Goal: Transaction & Acquisition: Purchase product/service

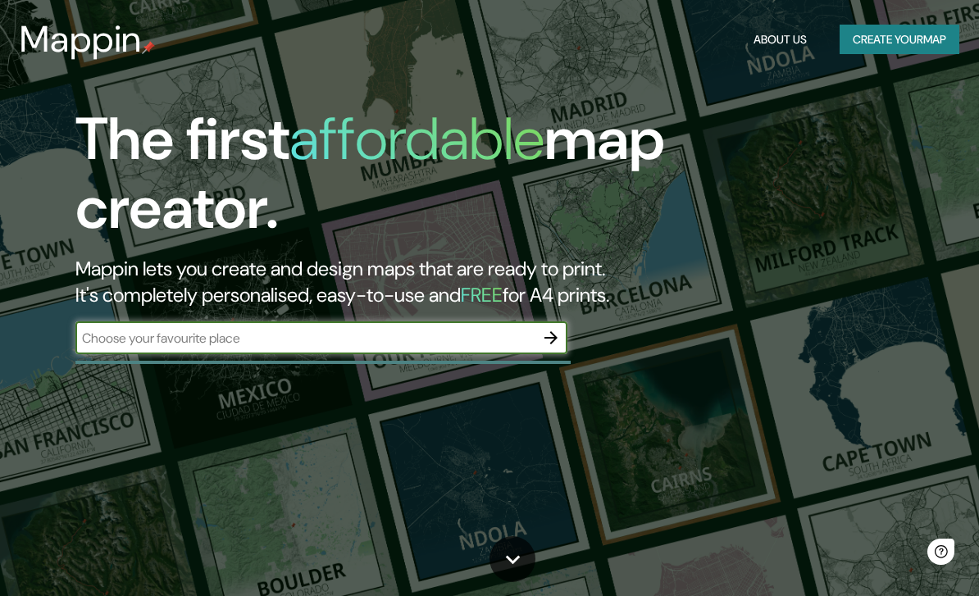
click at [497, 335] on input "text" at bounding box center [304, 338] width 459 height 19
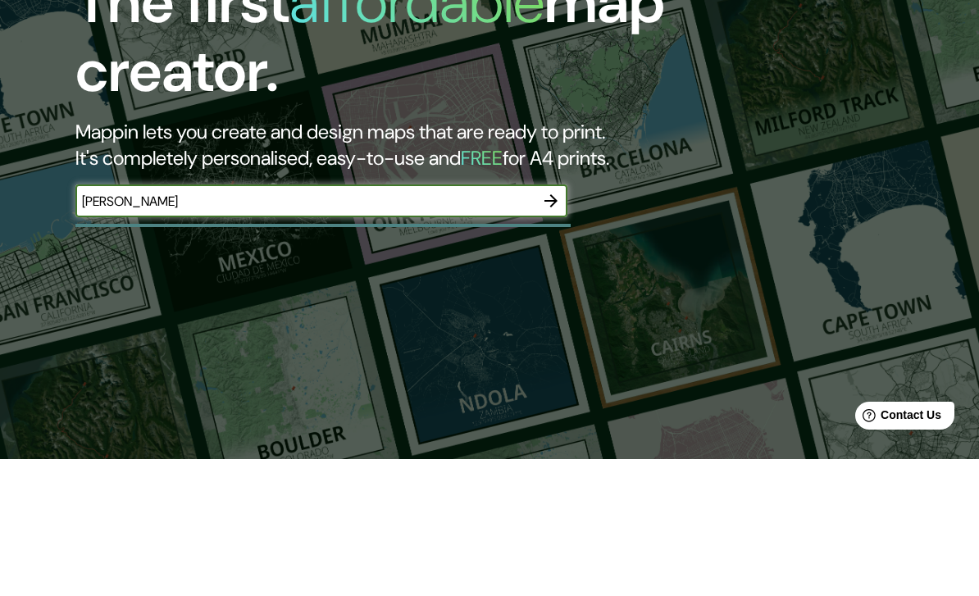
type input "[PERSON_NAME]"
click at [562, 322] on button "button" at bounding box center [551, 338] width 33 height 33
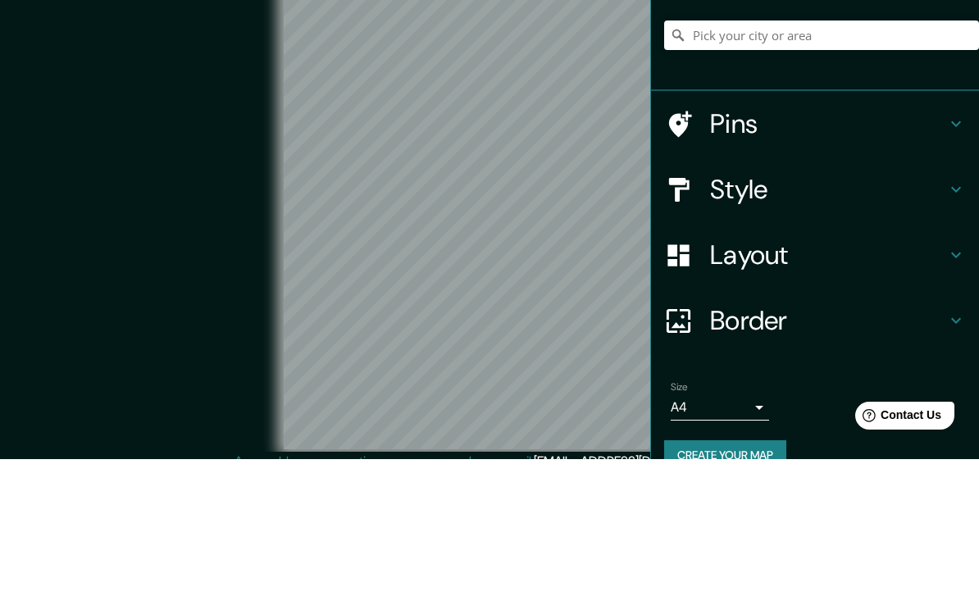
scroll to position [14, 0]
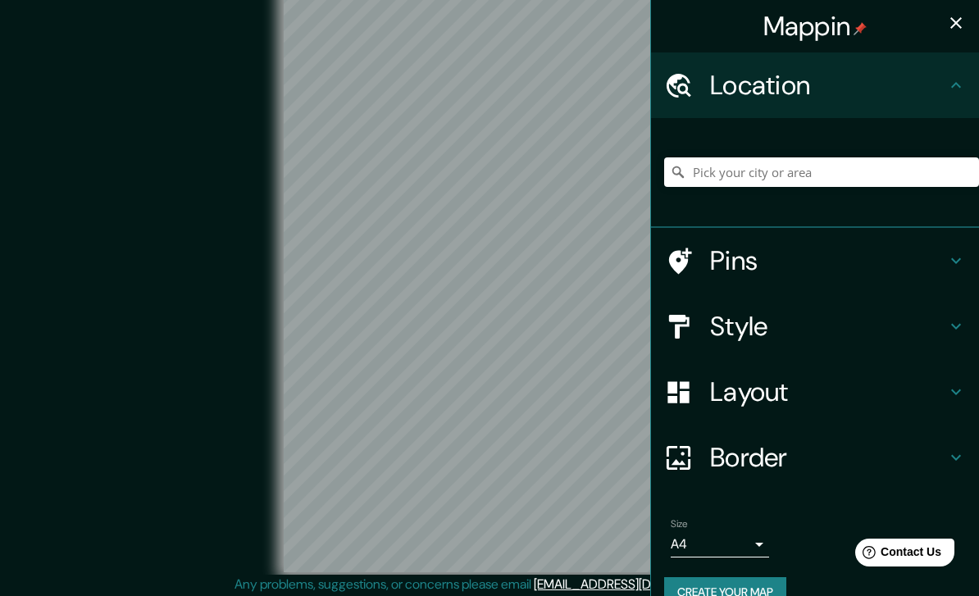
click at [949, 86] on icon at bounding box center [957, 85] width 20 height 20
click at [752, 179] on input "Pick your city or area" at bounding box center [821, 172] width 315 height 30
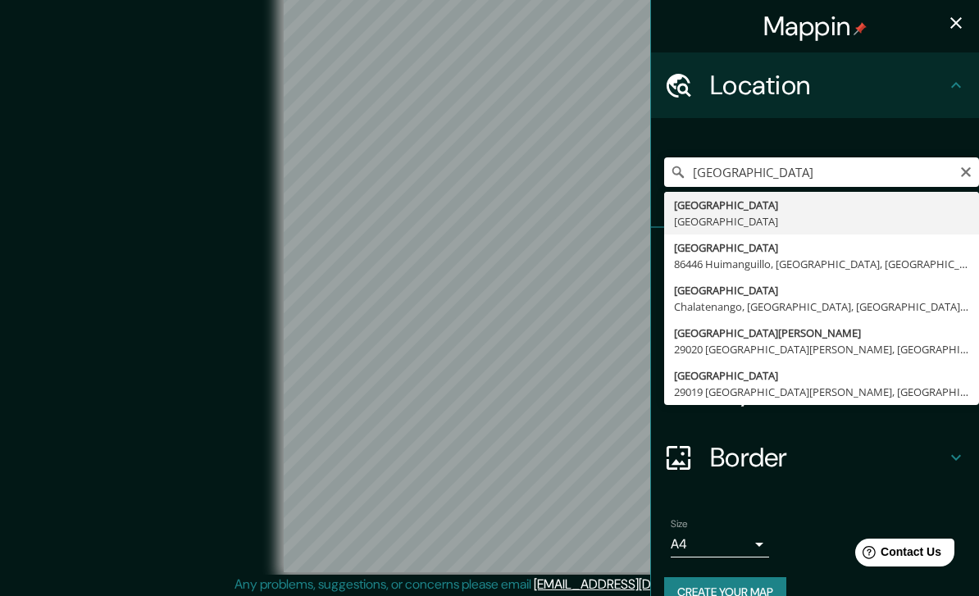
type input "[GEOGRAPHIC_DATA], [GEOGRAPHIC_DATA]"
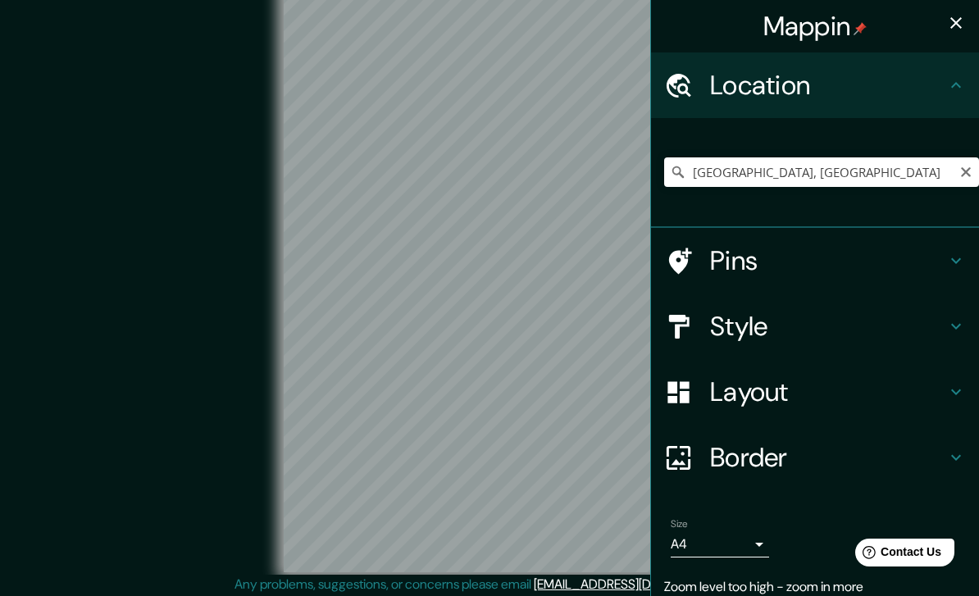
click at [965, 167] on icon "Clear" at bounding box center [966, 172] width 13 height 13
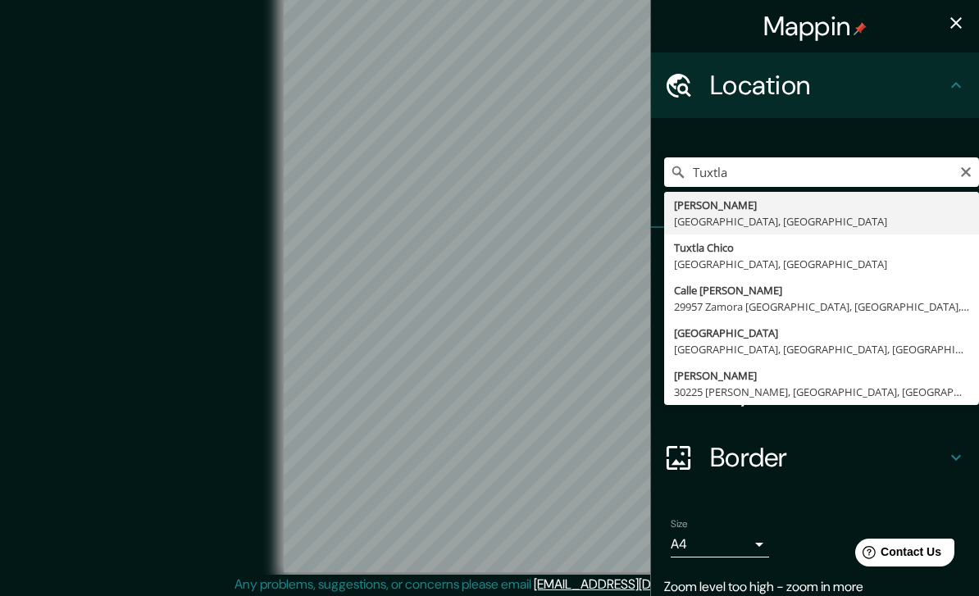
type input "Tuxtla [PERSON_NAME], [GEOGRAPHIC_DATA], [GEOGRAPHIC_DATA]"
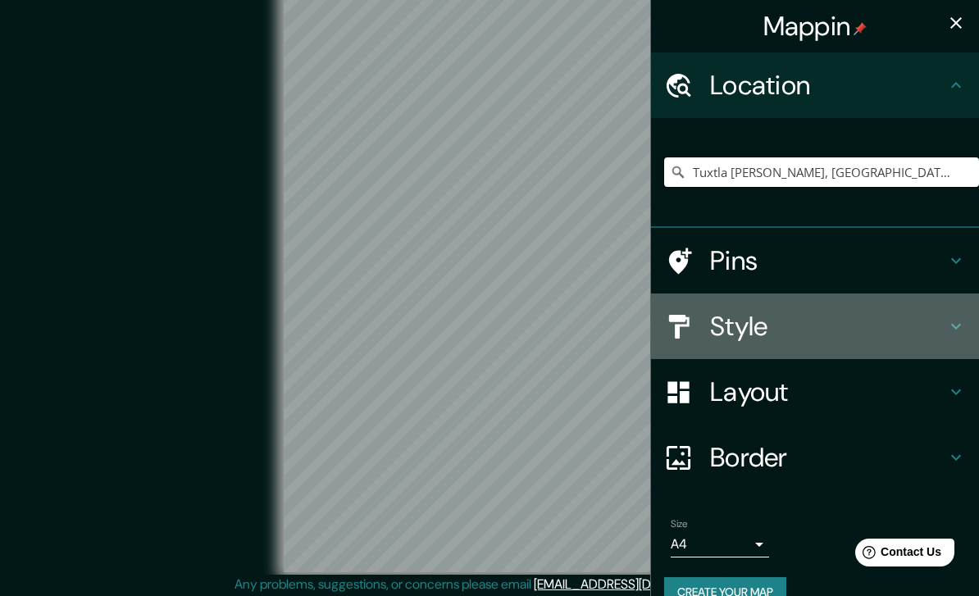
click at [943, 317] on h4 "Style" at bounding box center [828, 326] width 236 height 33
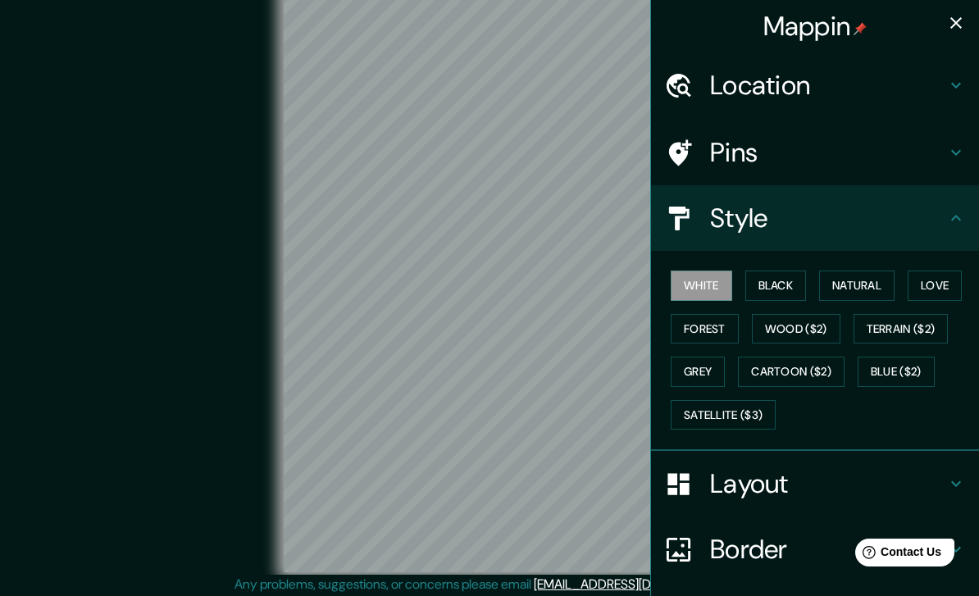
click at [798, 287] on button "Black" at bounding box center [777, 286] width 62 height 30
click at [880, 276] on button "Natural" at bounding box center [856, 286] width 75 height 30
click at [954, 282] on button "Love" at bounding box center [935, 286] width 54 height 30
click at [719, 331] on button "Forest" at bounding box center [705, 329] width 68 height 30
click at [829, 326] on button "Wood ($2)" at bounding box center [796, 329] width 89 height 30
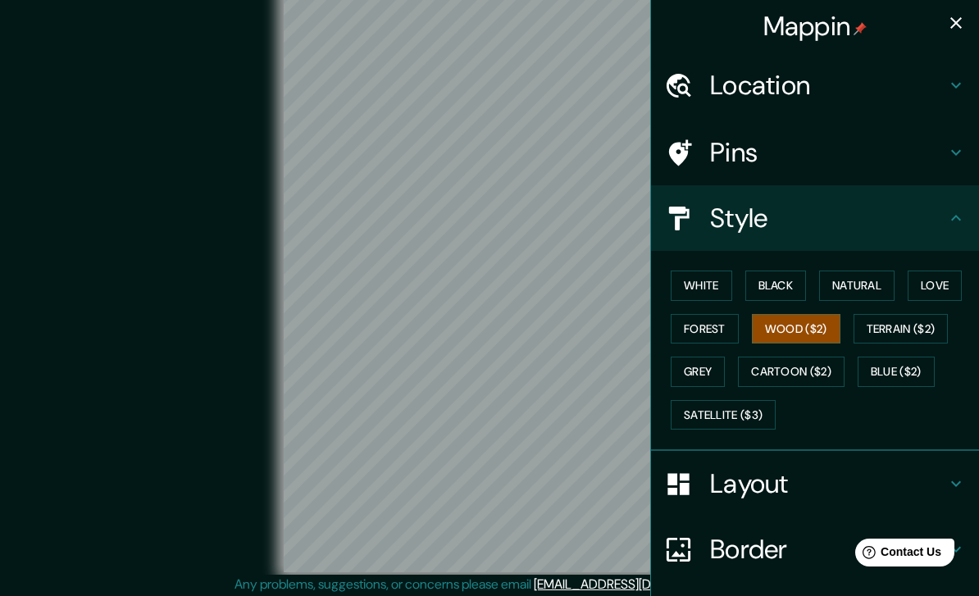
click at [704, 363] on button "Grey" at bounding box center [698, 372] width 54 height 30
click at [760, 416] on button "Satellite ($3)" at bounding box center [723, 415] width 105 height 30
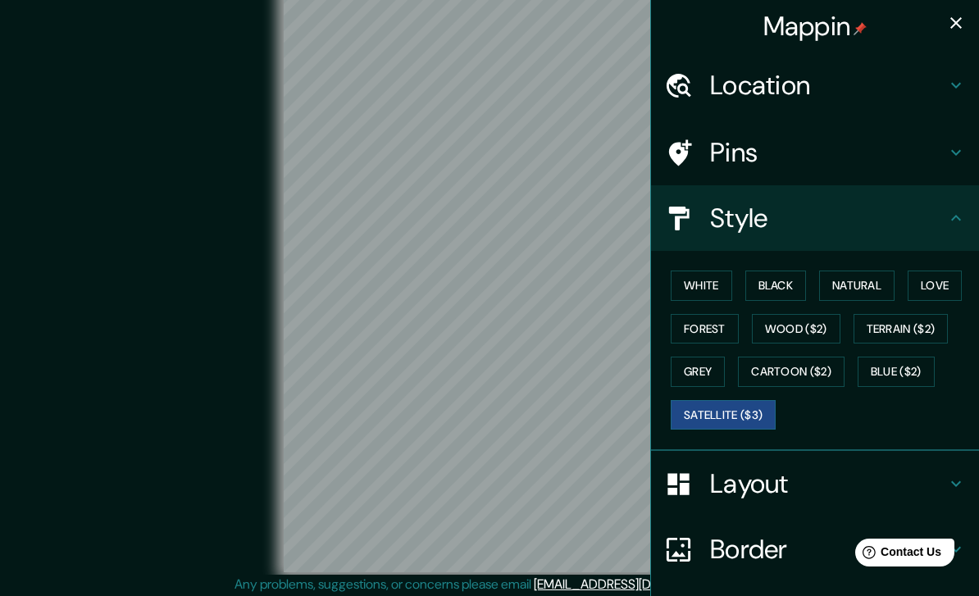
click at [727, 292] on button "White" at bounding box center [702, 286] width 62 height 30
click at [799, 286] on button "Black" at bounding box center [777, 286] width 62 height 30
click at [884, 285] on button "Natural" at bounding box center [856, 286] width 75 height 30
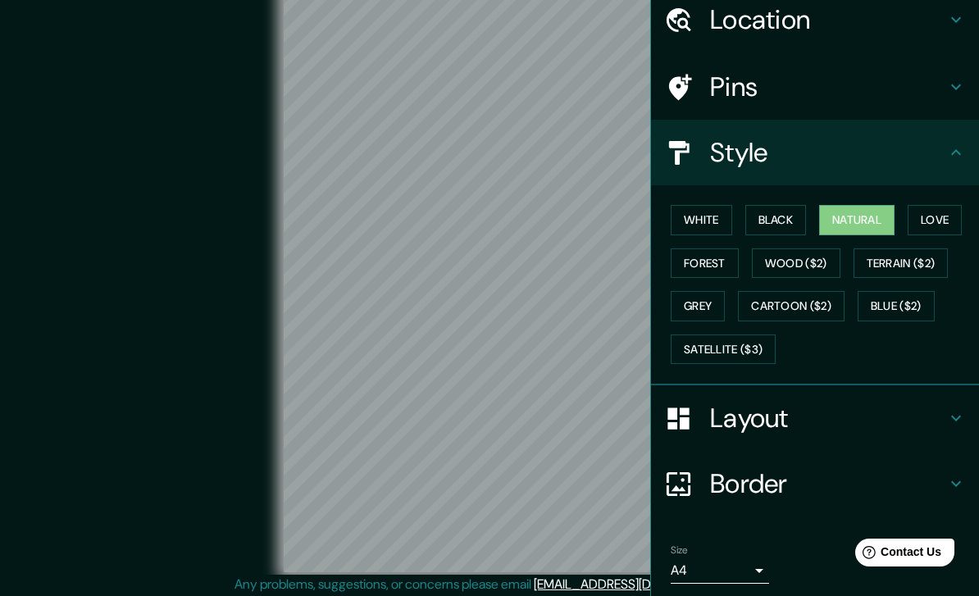
scroll to position [64, 0]
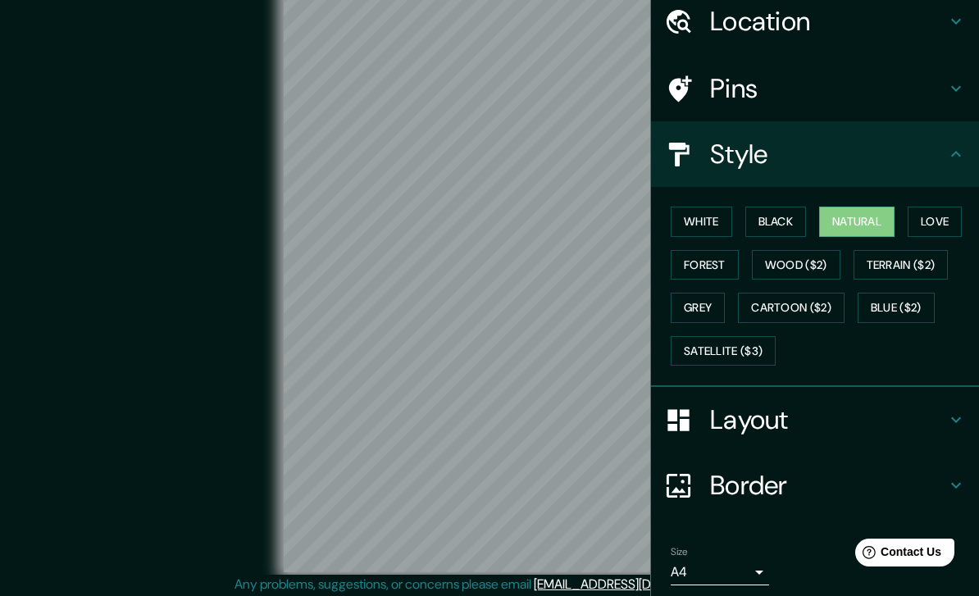
click at [934, 26] on h4 "Location" at bounding box center [828, 21] width 236 height 33
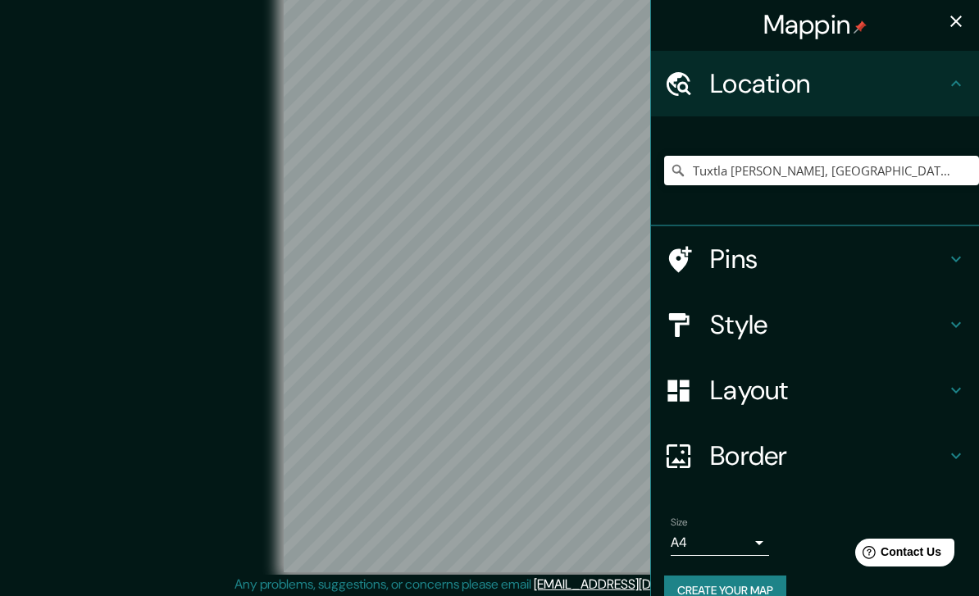
scroll to position [0, 0]
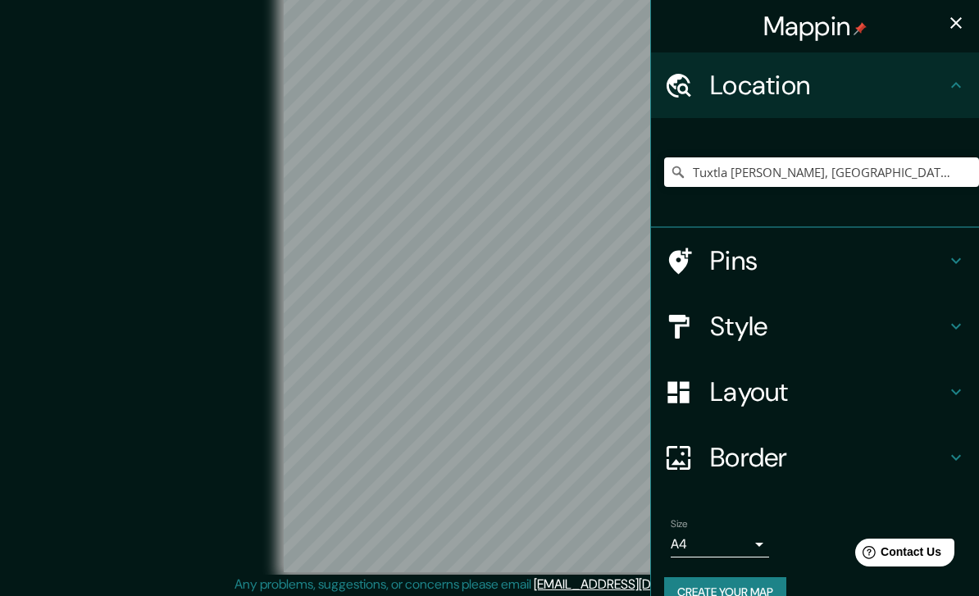
click at [912, 266] on h4 "Pins" at bounding box center [828, 260] width 236 height 33
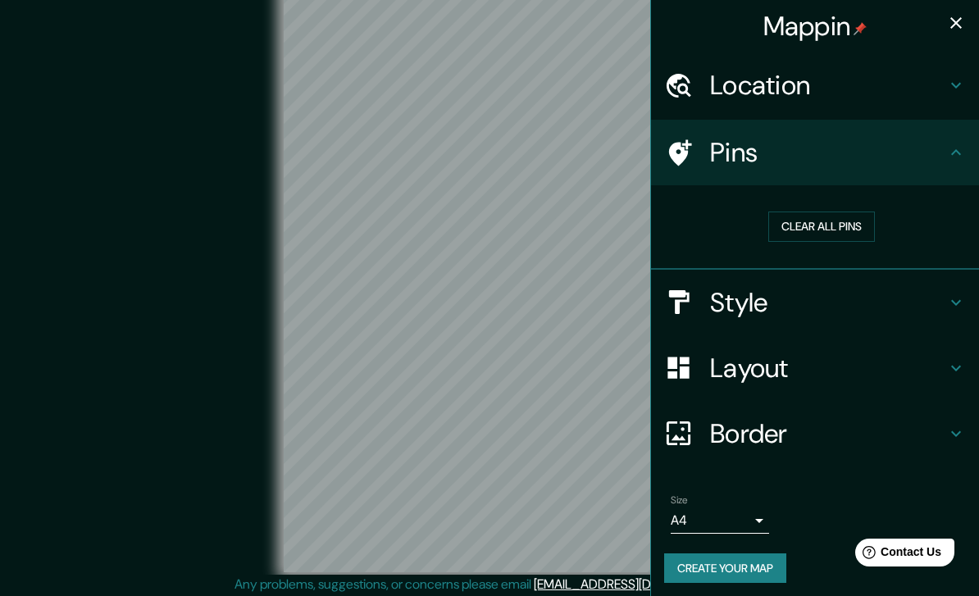
click at [953, 370] on icon at bounding box center [957, 368] width 20 height 20
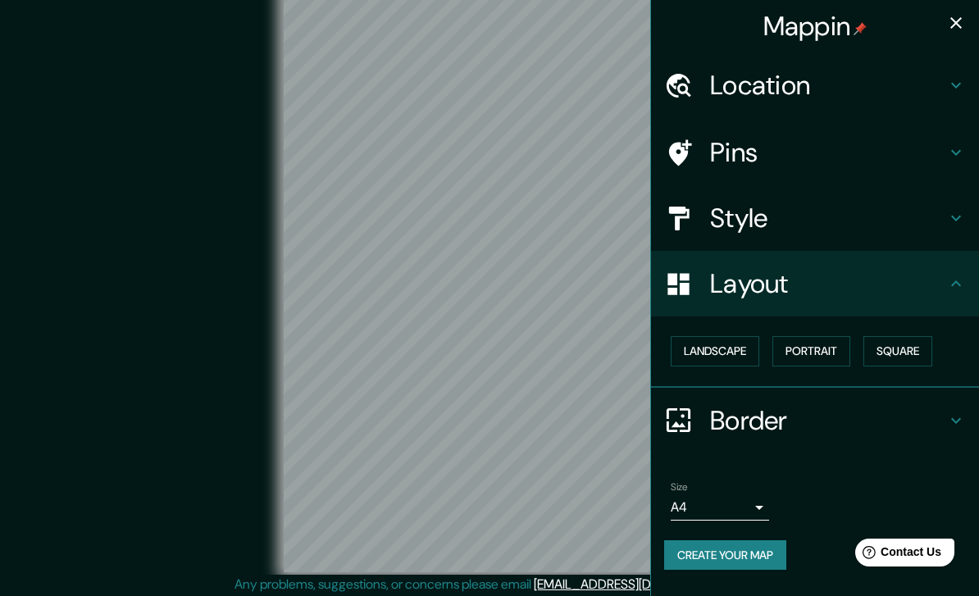
click at [757, 345] on button "Landscape" at bounding box center [715, 351] width 89 height 30
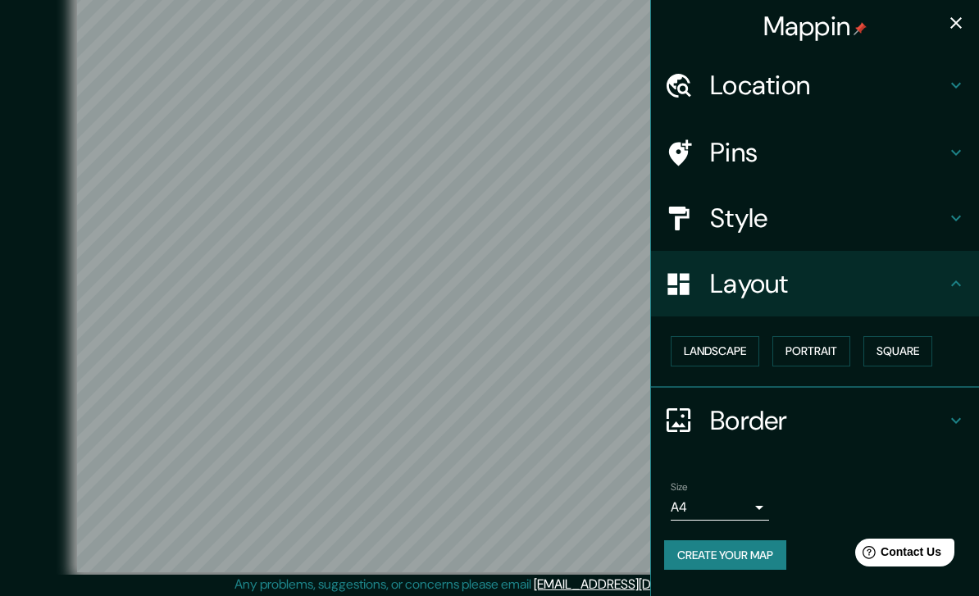
click at [825, 349] on button "Portrait" at bounding box center [812, 351] width 78 height 30
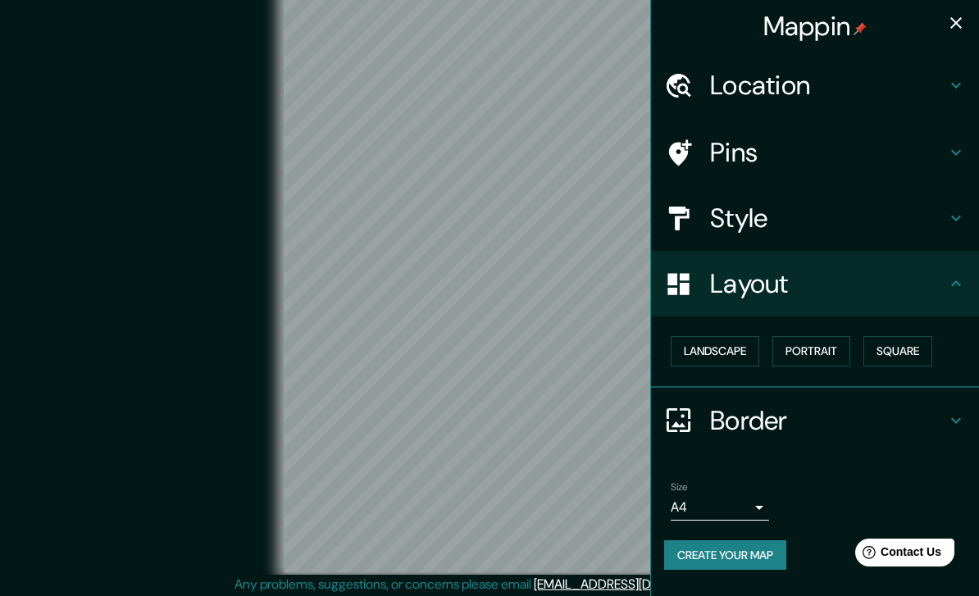
click at [883, 336] on button "Square" at bounding box center [898, 351] width 69 height 30
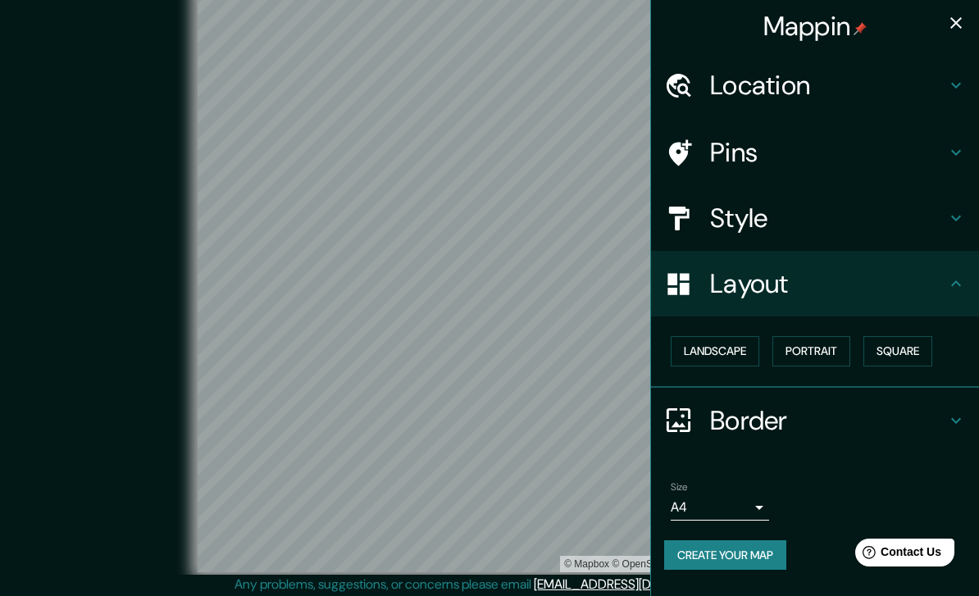
click at [728, 349] on button "Landscape" at bounding box center [715, 351] width 89 height 30
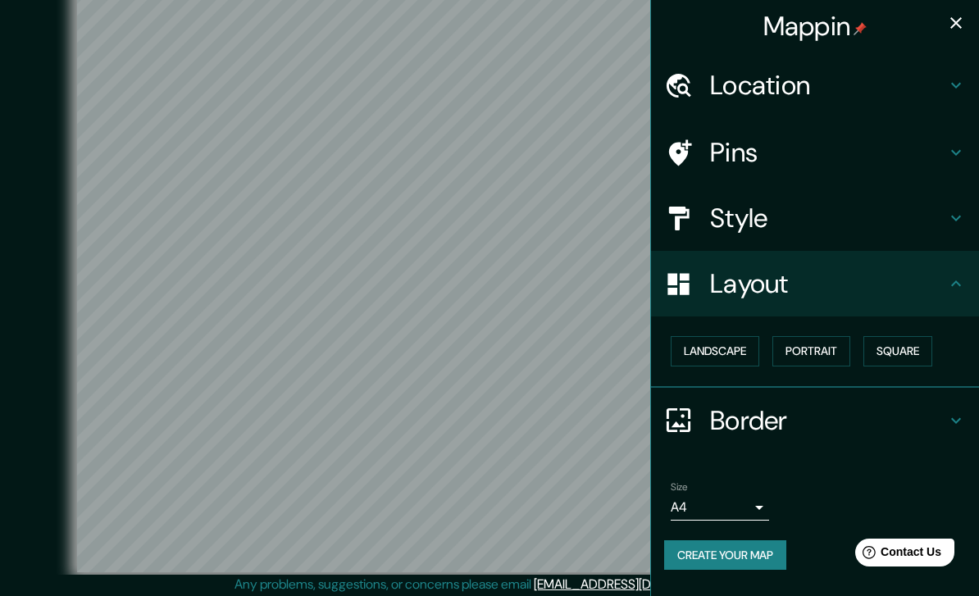
click at [906, 588] on div "Mappin Location [GEOGRAPHIC_DATA][PERSON_NAME], [GEOGRAPHIC_DATA], [GEOGRAPHIC_…" at bounding box center [814, 298] width 329 height 596
click at [898, 158] on h4 "Pins" at bounding box center [828, 152] width 236 height 33
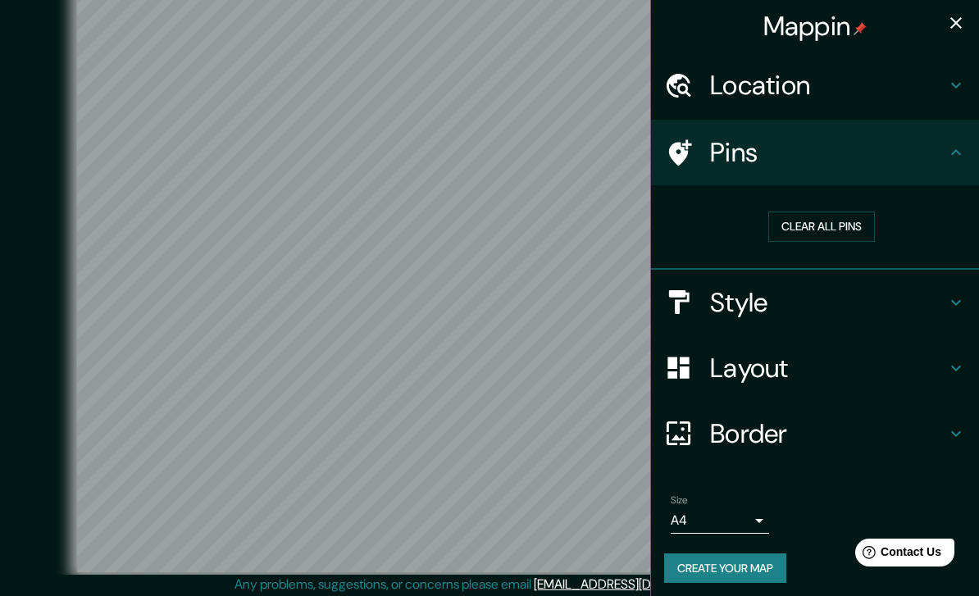
click at [849, 226] on button "Clear all pins" at bounding box center [822, 227] width 107 height 30
click at [857, 225] on button "Clear all pins" at bounding box center [822, 227] width 107 height 30
click at [917, 307] on h4 "Style" at bounding box center [828, 302] width 236 height 33
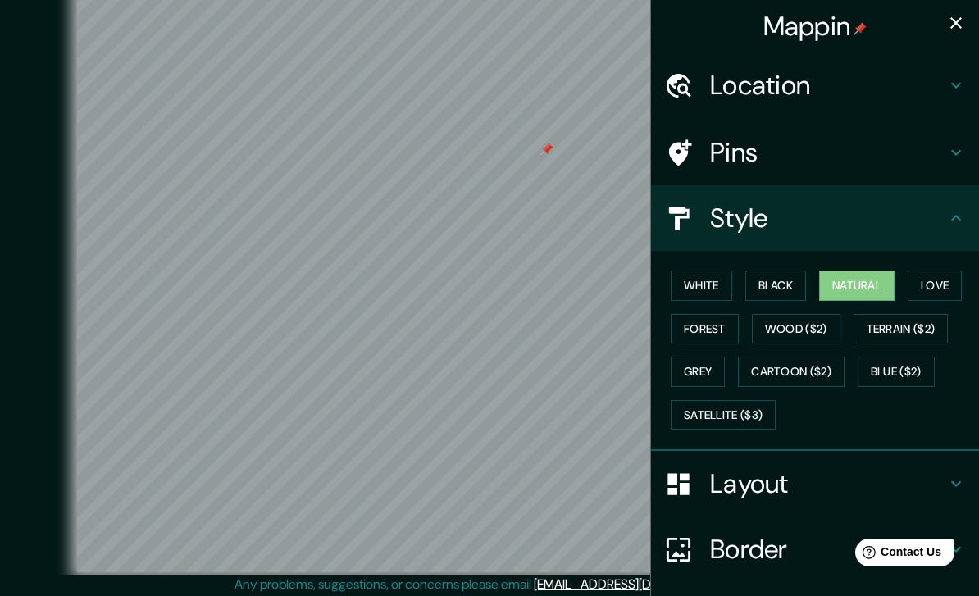
click at [793, 290] on button "Black" at bounding box center [777, 286] width 62 height 30
click at [723, 291] on button "White" at bounding box center [702, 286] width 62 height 30
click at [725, 327] on button "Forest" at bounding box center [705, 329] width 68 height 30
click at [718, 378] on button "Grey" at bounding box center [698, 372] width 54 height 30
click at [817, 372] on button "Cartoon ($2)" at bounding box center [791, 372] width 107 height 30
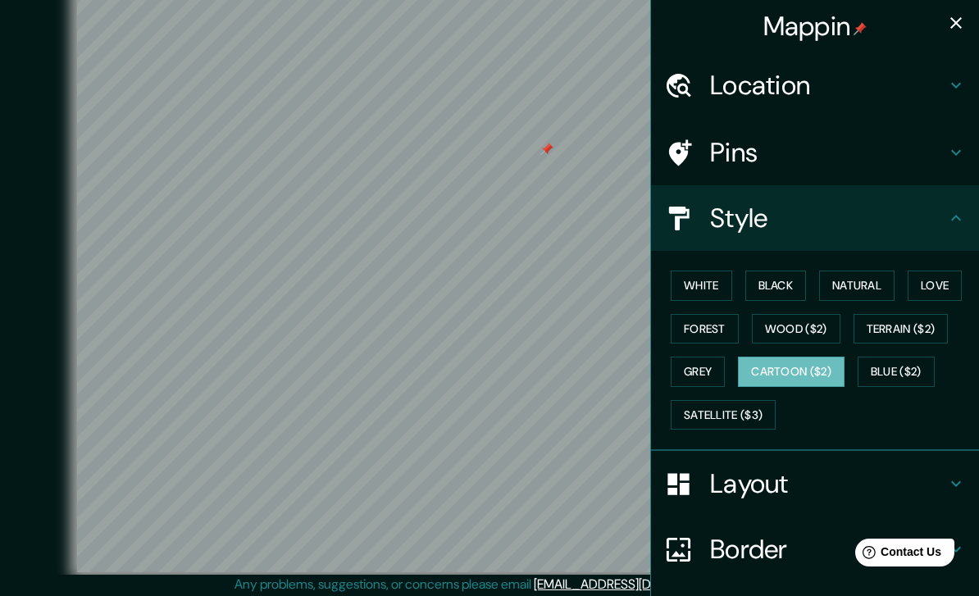
click at [899, 366] on button "Blue ($2)" at bounding box center [896, 372] width 77 height 30
click at [764, 400] on button "Satellite ($3)" at bounding box center [723, 415] width 105 height 30
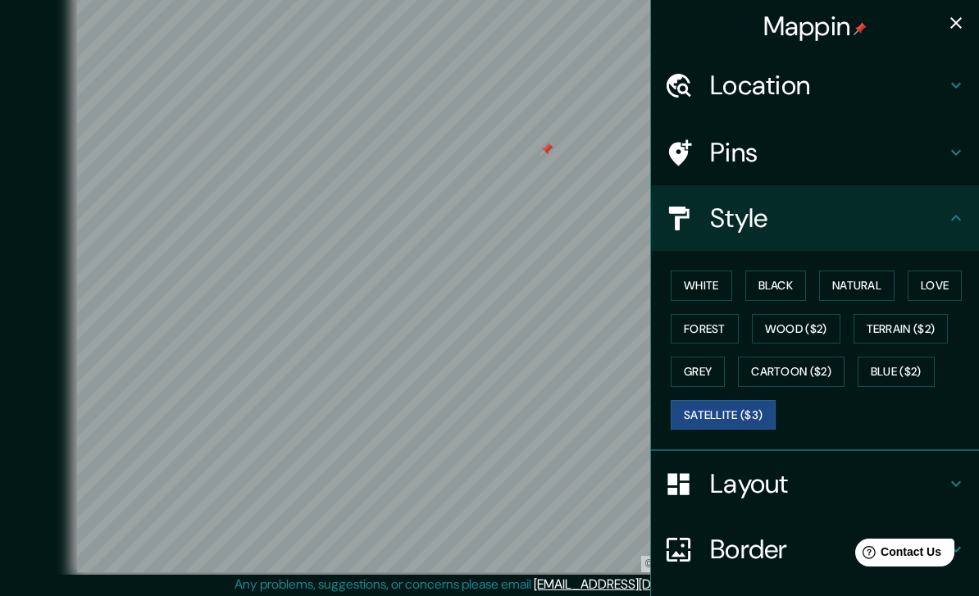
click at [723, 364] on button "Grey" at bounding box center [698, 372] width 54 height 30
click at [728, 326] on button "Forest" at bounding box center [705, 329] width 68 height 30
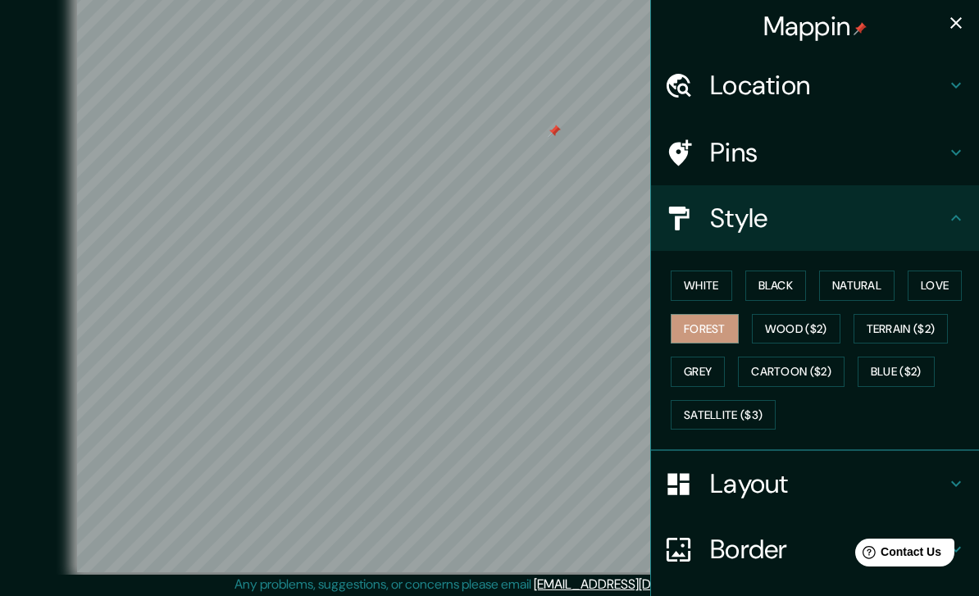
click at [756, 553] on h4 "Border" at bounding box center [828, 549] width 236 height 33
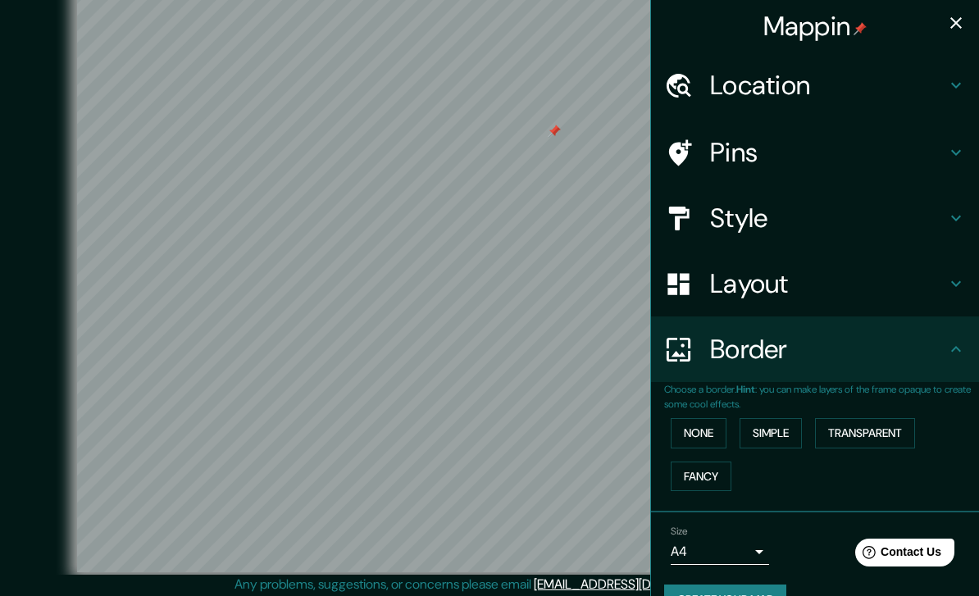
click at [788, 434] on button "Simple" at bounding box center [771, 433] width 62 height 30
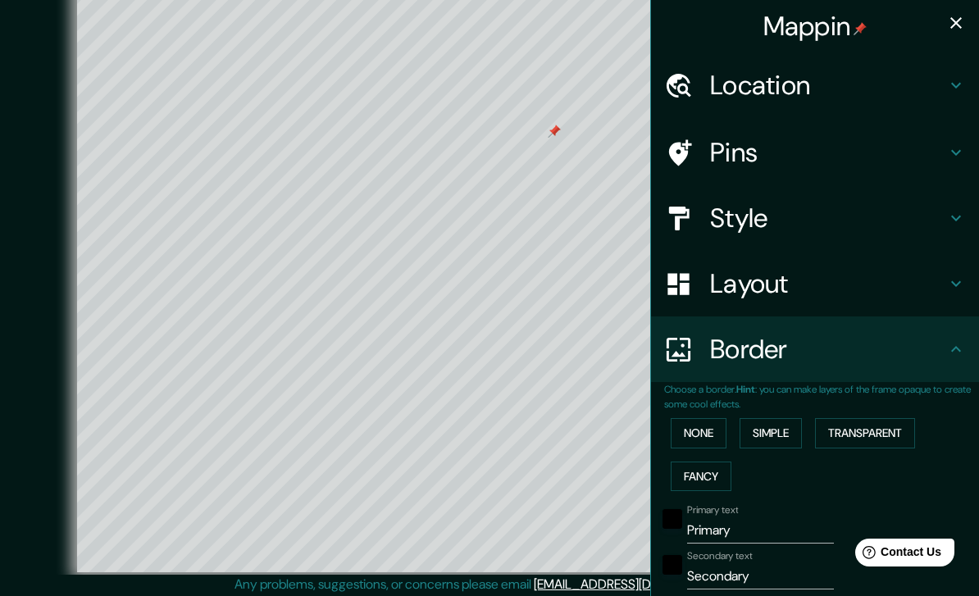
click at [880, 431] on button "Transparent" at bounding box center [865, 433] width 100 height 30
click at [722, 468] on button "Fancy" at bounding box center [701, 477] width 61 height 30
click at [725, 429] on button "None" at bounding box center [699, 433] width 56 height 30
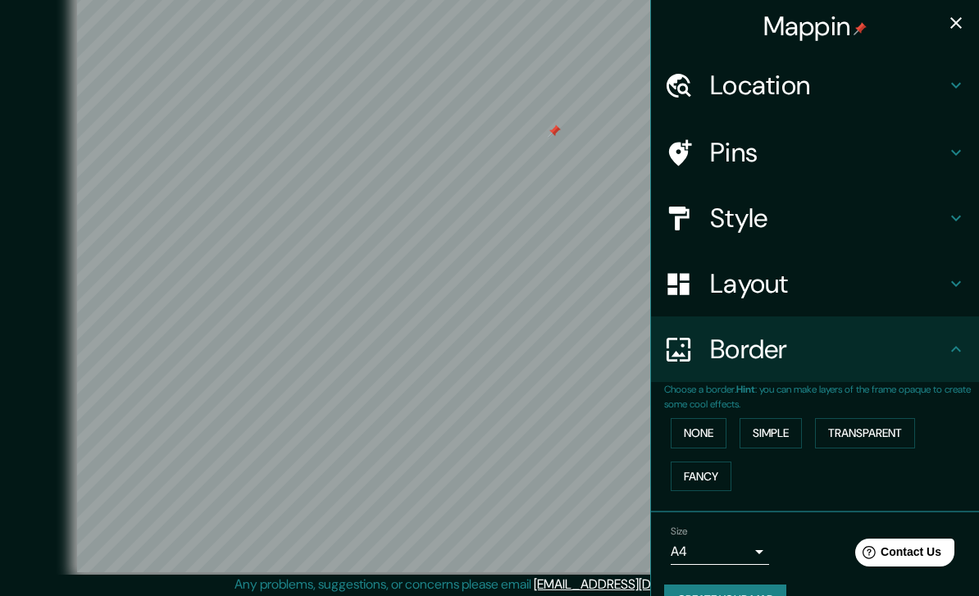
click at [836, 286] on h4 "Layout" at bounding box center [828, 283] width 236 height 33
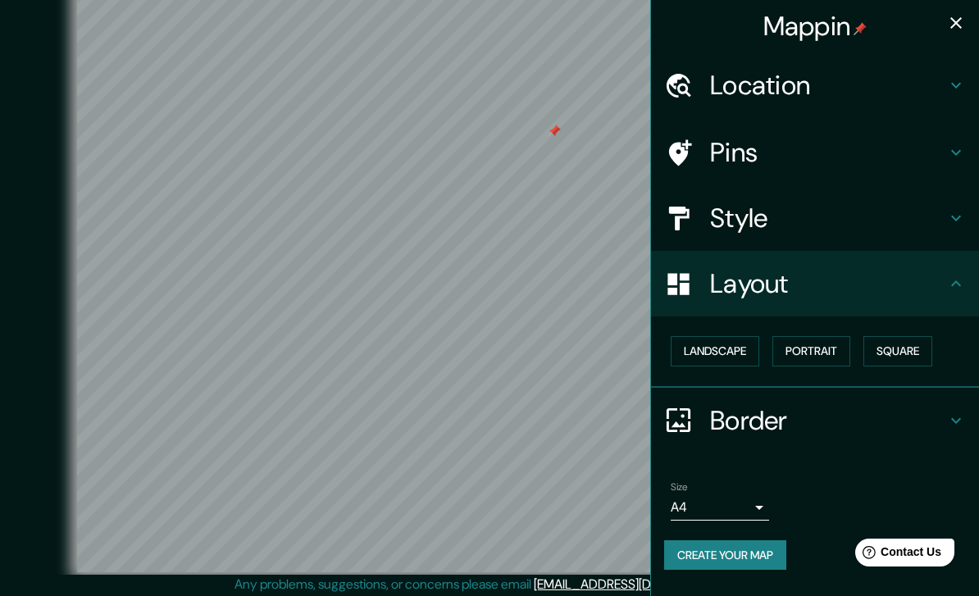
click at [752, 358] on button "Landscape" at bounding box center [715, 351] width 89 height 30
click at [742, 360] on button "Landscape" at bounding box center [715, 351] width 89 height 30
click at [833, 344] on button "Portrait" at bounding box center [812, 351] width 78 height 30
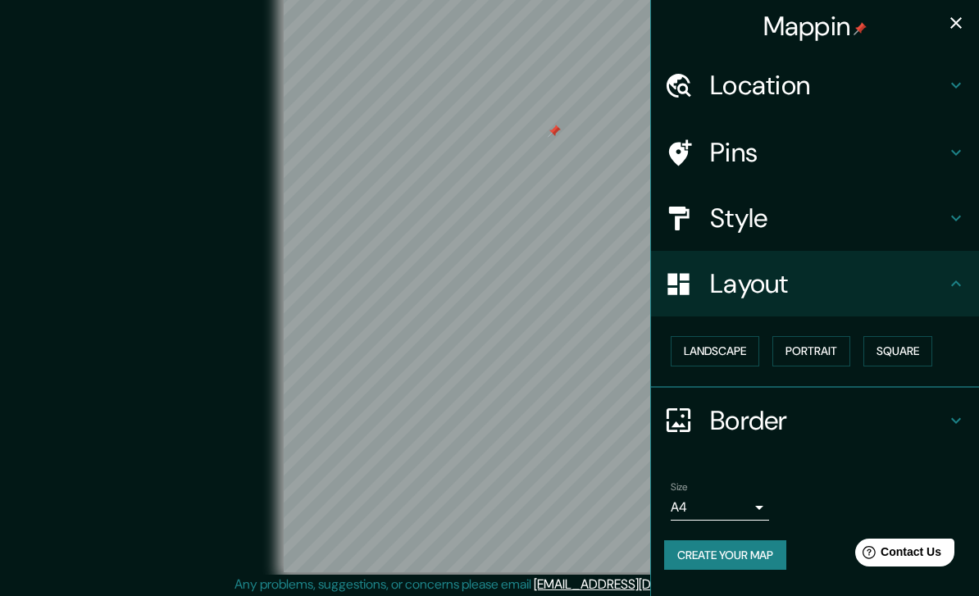
click at [900, 343] on button "Square" at bounding box center [898, 351] width 69 height 30
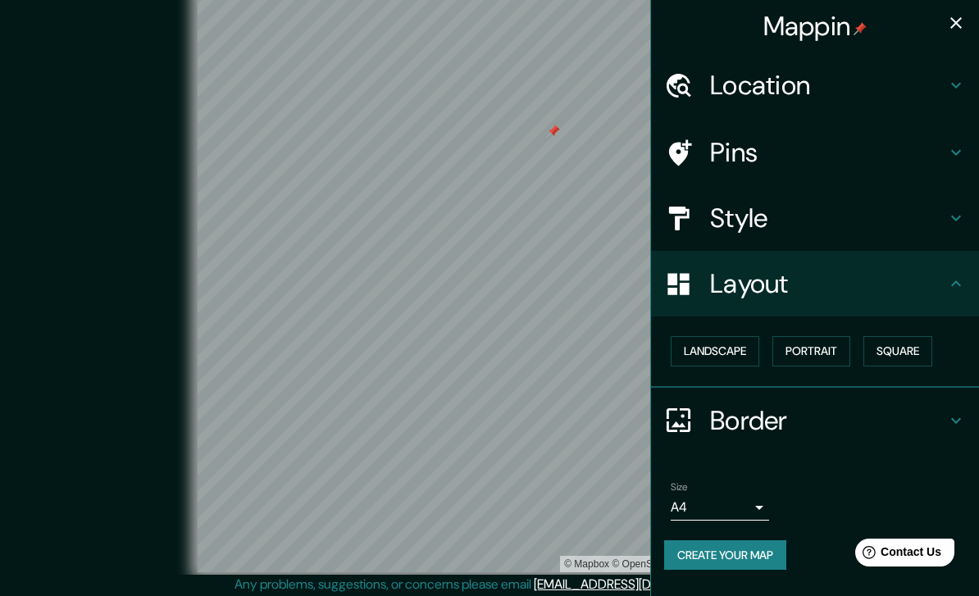
click at [738, 354] on button "Landscape" at bounding box center [715, 351] width 89 height 30
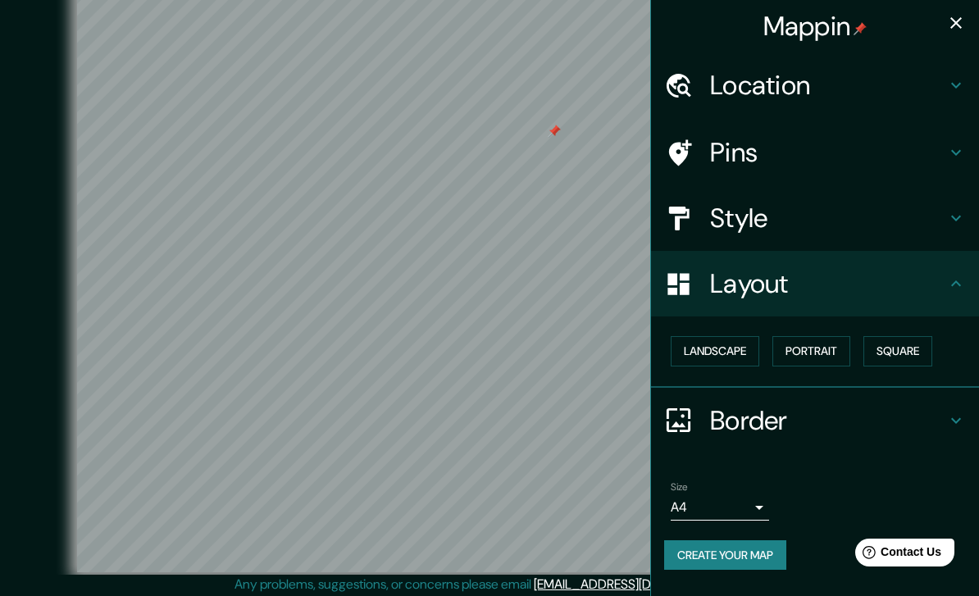
click at [739, 559] on button "Create your map" at bounding box center [725, 556] width 122 height 30
click at [750, 558] on button "Create your map" at bounding box center [725, 556] width 122 height 30
click at [874, 152] on h4 "Pins" at bounding box center [828, 152] width 236 height 33
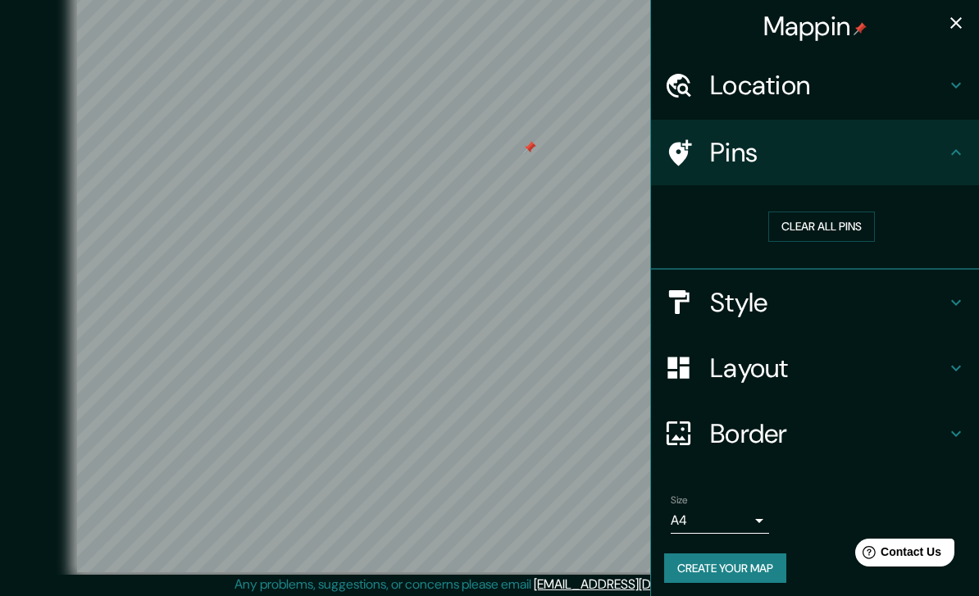
click at [856, 225] on button "Clear all pins" at bounding box center [822, 227] width 107 height 30
